Goal: Navigation & Orientation: Find specific page/section

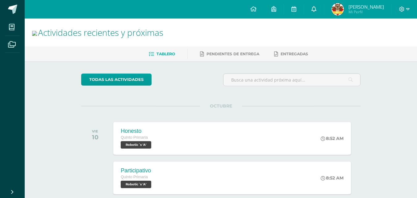
click at [316, 9] on icon at bounding box center [313, 9] width 5 height 6
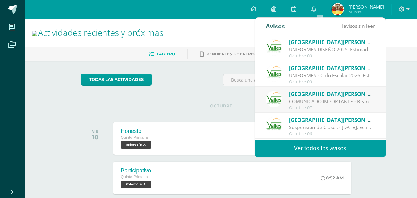
click at [319, 44] on span "[GEOGRAPHIC_DATA][PERSON_NAME]" at bounding box center [337, 42] width 96 height 7
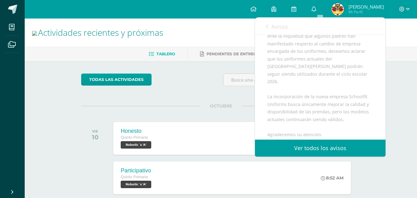
scroll to position [89, 0]
click at [270, 28] on link "Avisos" at bounding box center [277, 27] width 22 height 18
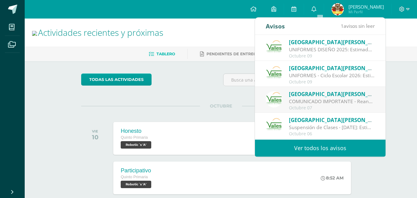
click at [362, 10] on span "Mi Perfil" at bounding box center [366, 11] width 35 height 5
